Goal: Task Accomplishment & Management: Manage account settings

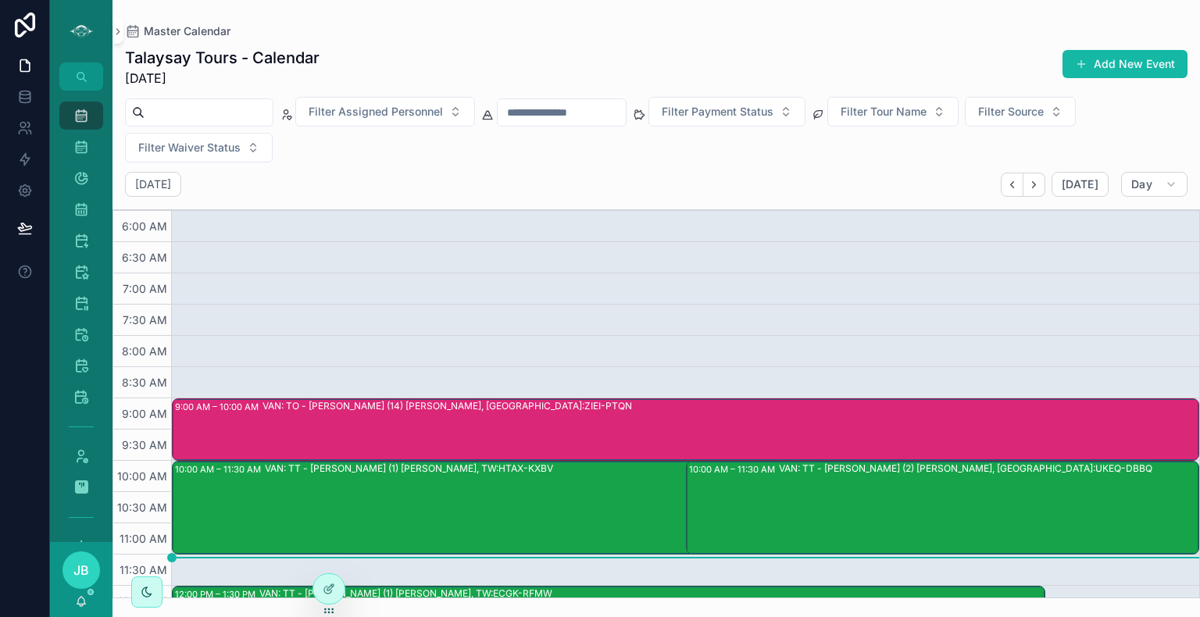
scroll to position [322, 0]
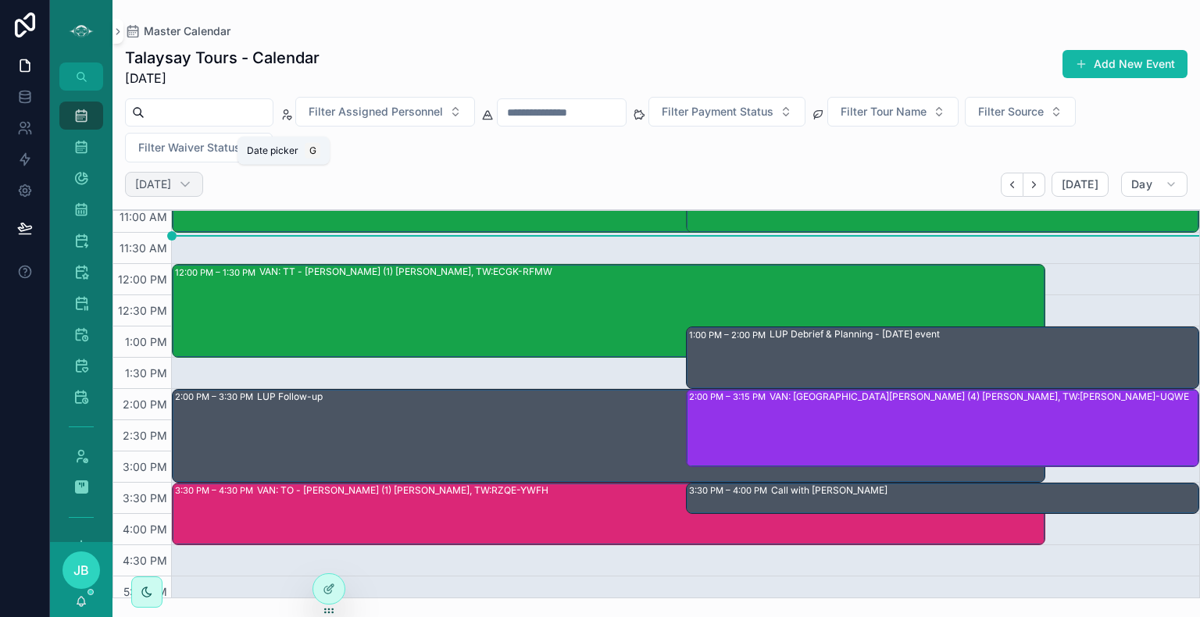
click at [171, 177] on h2 "[DATE]" at bounding box center [153, 185] width 36 height 16
select select "****"
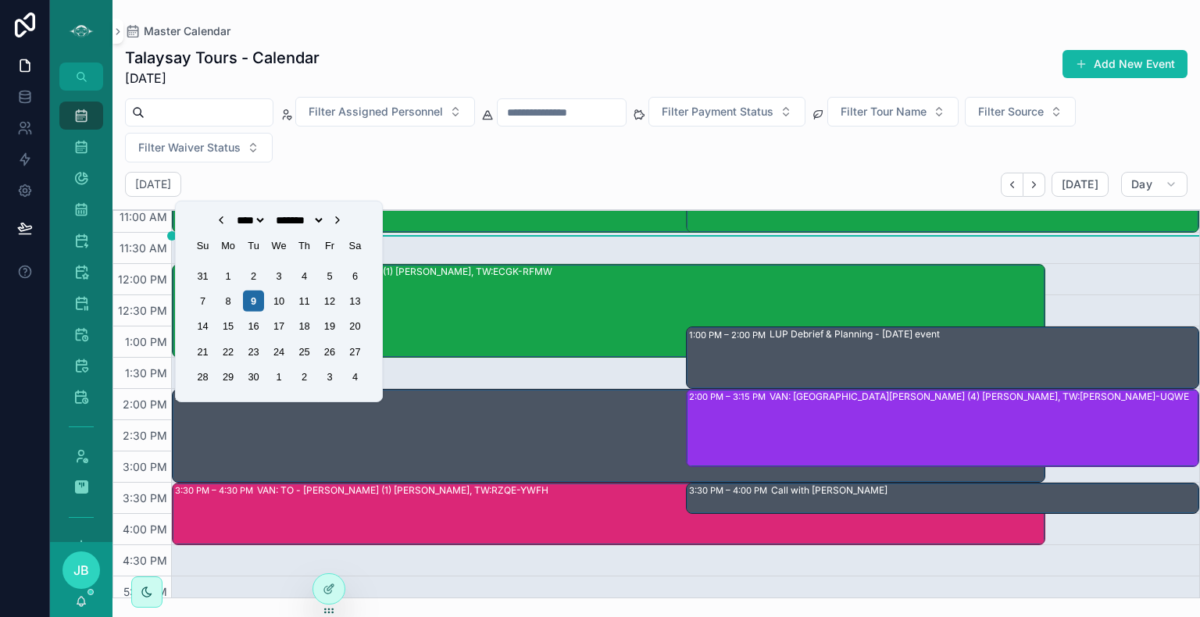
click at [344, 217] on icon "Choose Date" at bounding box center [337, 220] width 13 height 13
select select "*"
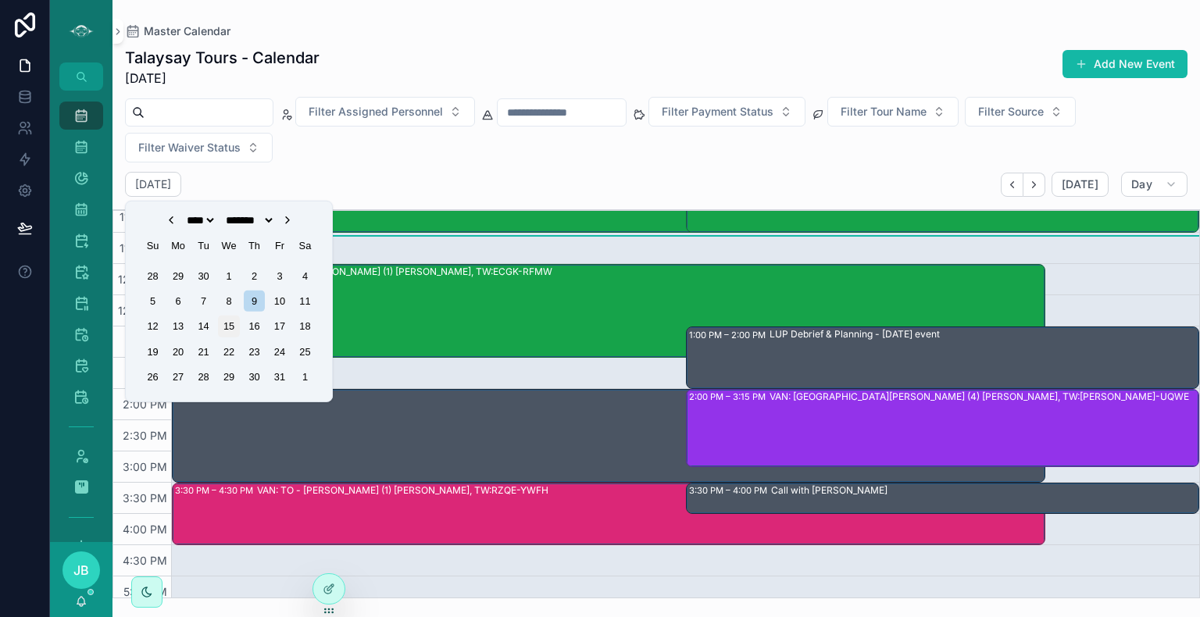
click at [229, 325] on div "15" at bounding box center [228, 326] width 21 height 21
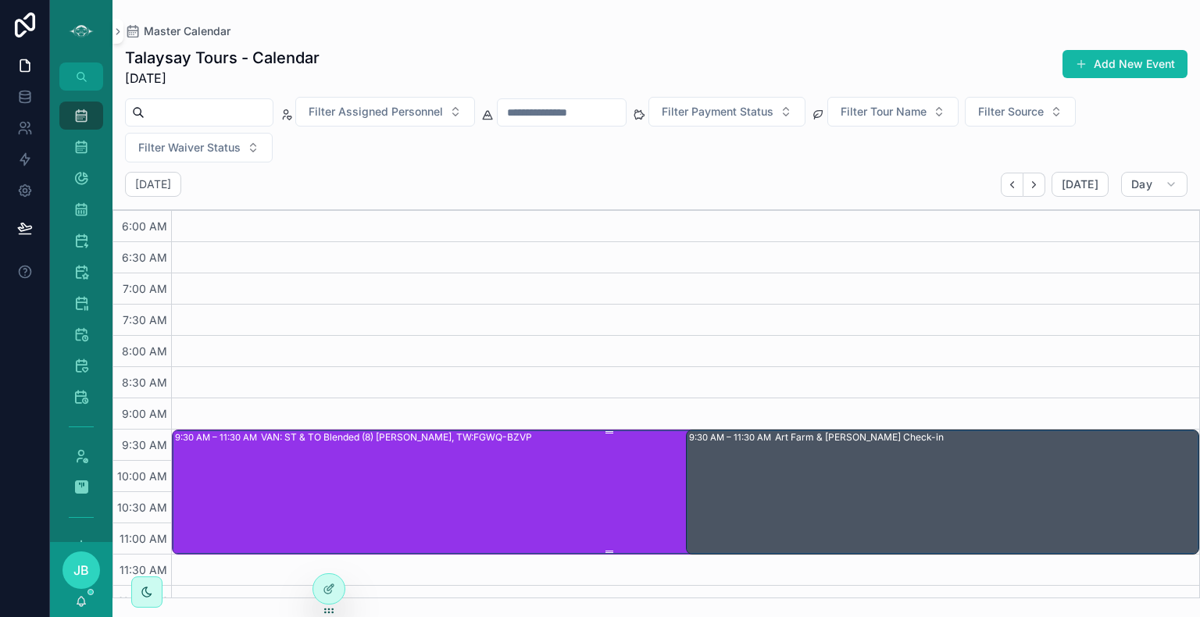
click at [481, 481] on div "VAN: ST & TO Blended (8) [PERSON_NAME], TW:FGWQ-BZVP" at bounding box center [652, 492] width 783 height 122
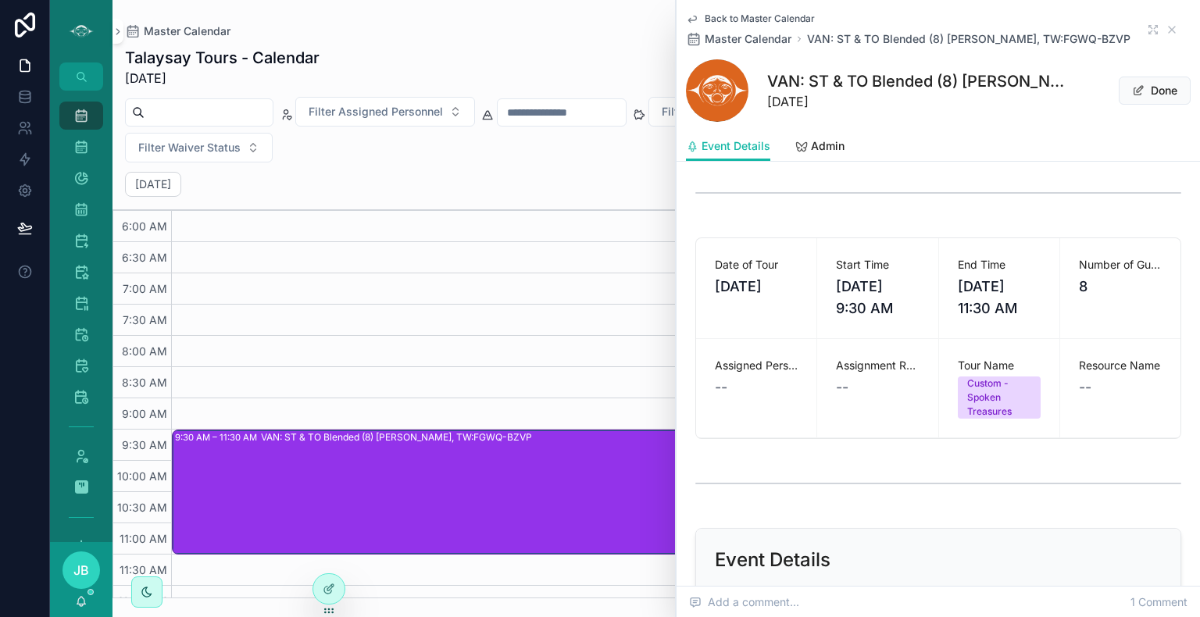
scroll to position [422, 0]
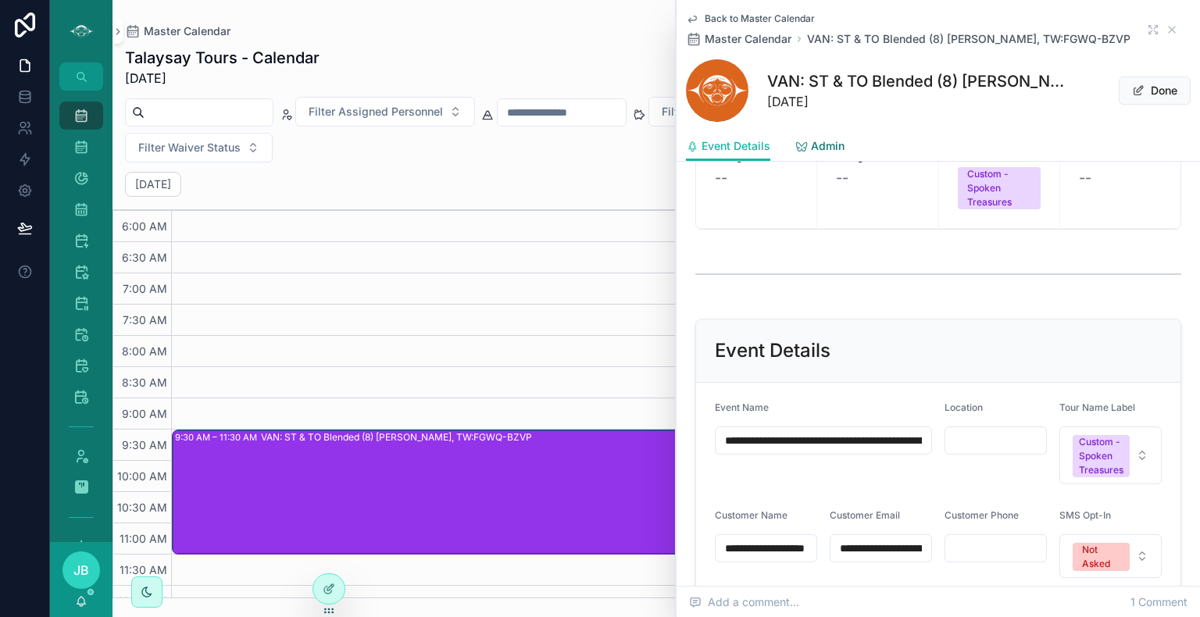
click at [813, 148] on span "Admin" at bounding box center [828, 146] width 34 height 16
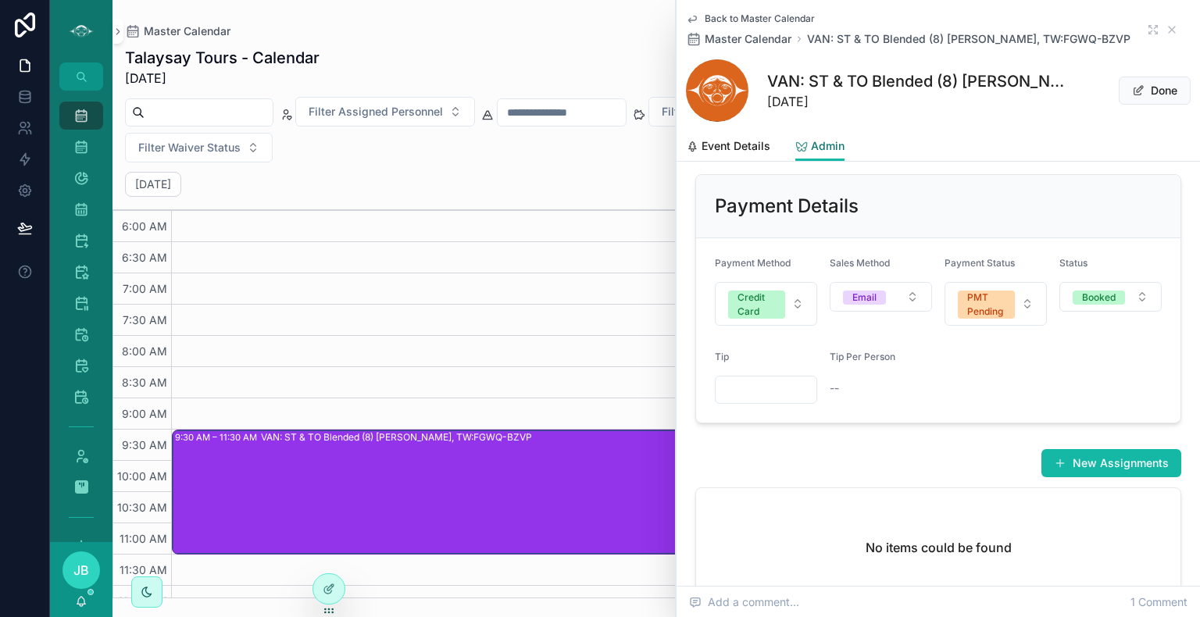
scroll to position [550, 0]
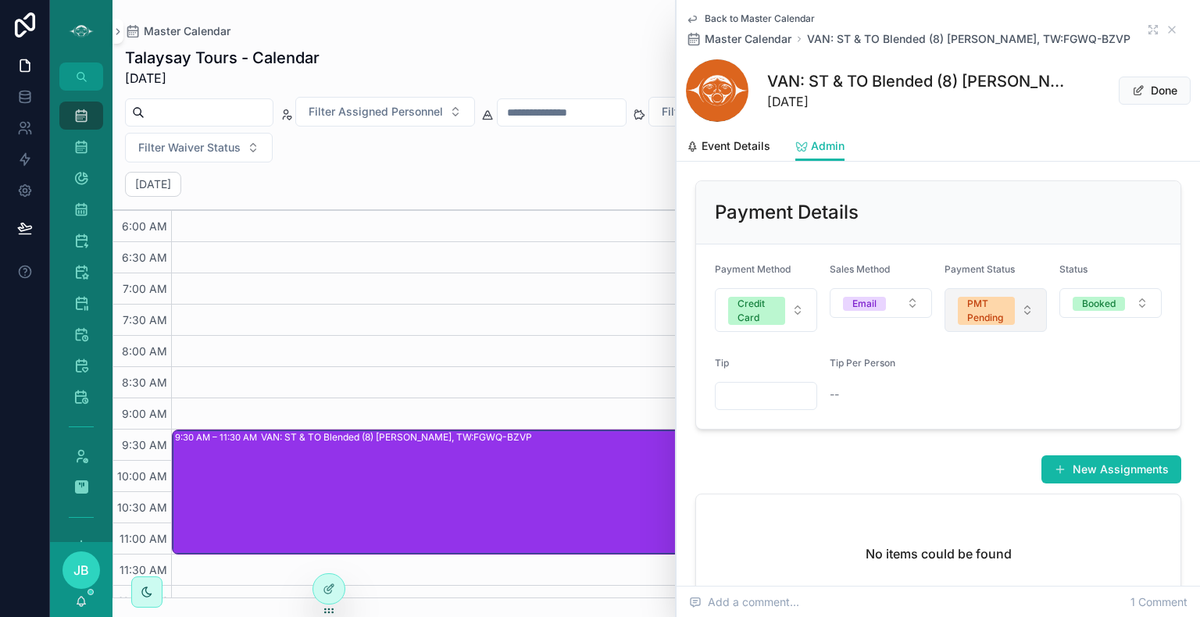
click at [1007, 332] on button "PMT Pending" at bounding box center [996, 310] width 102 height 44
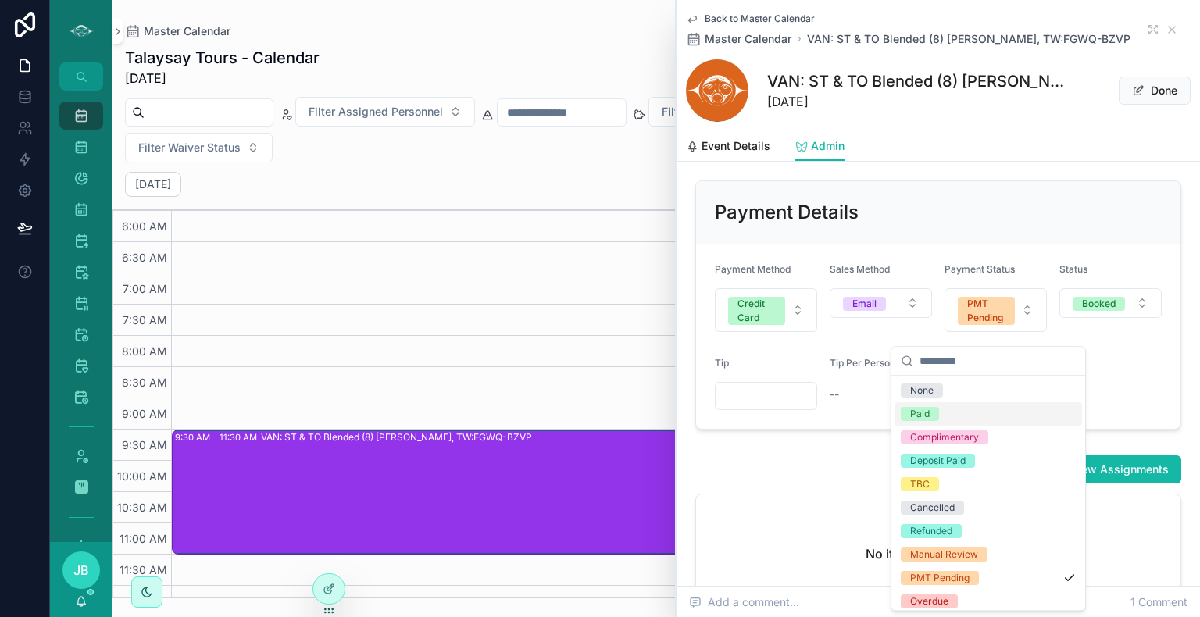
click at [952, 420] on div "Paid" at bounding box center [989, 413] width 188 height 23
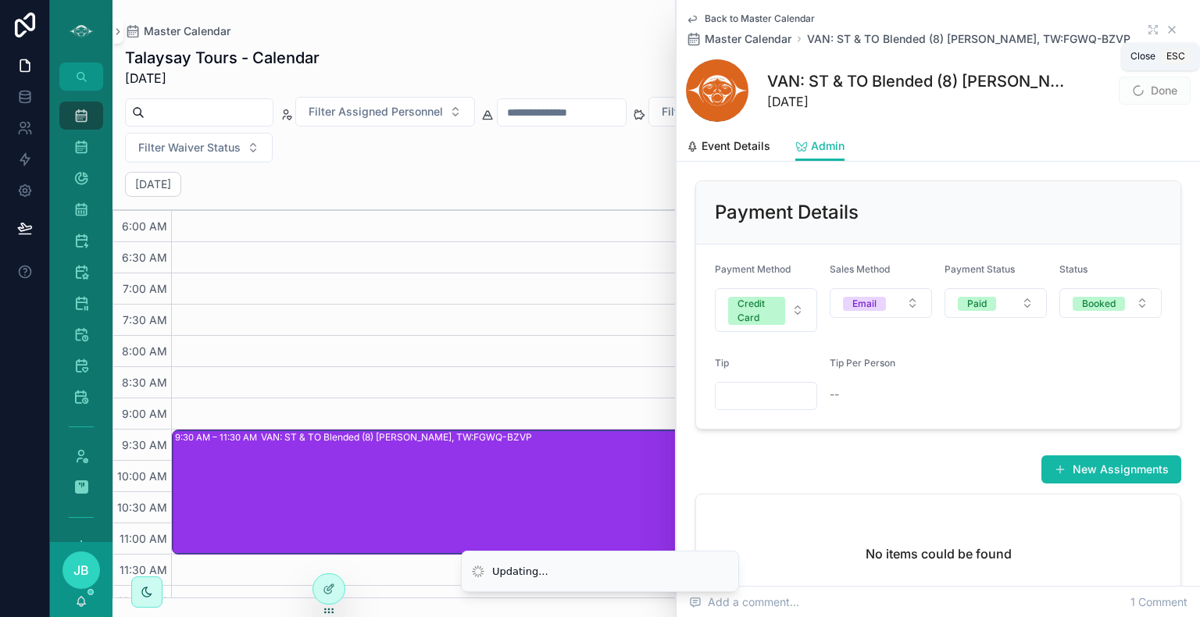
click at [1166, 30] on icon "scrollable content" at bounding box center [1172, 29] width 13 height 13
